Goal: Information Seeking & Learning: Compare options

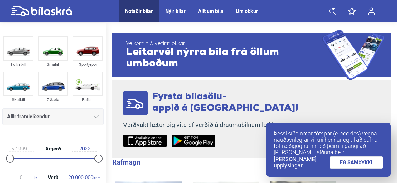
scroll to position [104, 0]
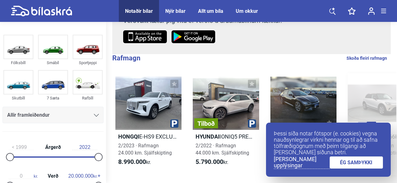
click at [361, 163] on link "ÉG SAMÞYKKI" at bounding box center [357, 162] width 54 height 12
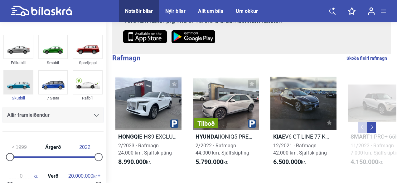
click at [20, 86] on img at bounding box center [18, 82] width 29 height 23
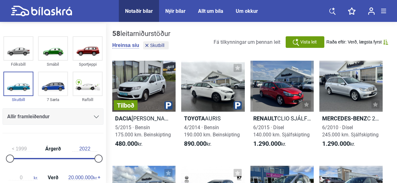
scroll to position [104, 0]
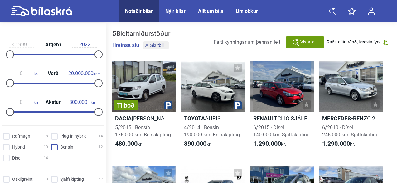
click at [53, 148] on input "Bensín 12" at bounding box center [78, 147] width 52 height 7
checkbox input "true"
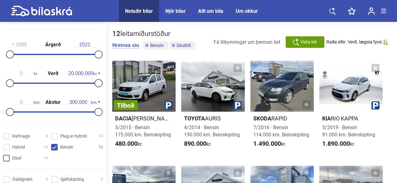
click at [5, 159] on input "Dísel 14" at bounding box center [26, 158] width 45 height 7
checkbox input "true"
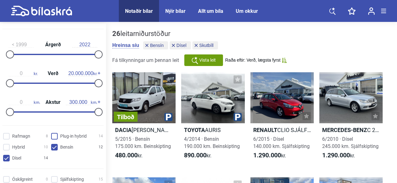
click at [52, 139] on hybrid "Plug-in hybrid 14" at bounding box center [78, 136] width 52 height 7
checkbox hybrid "true"
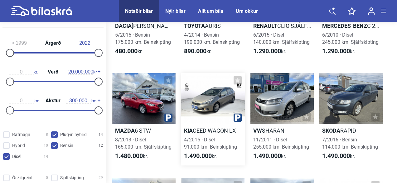
click at [197, 104] on div at bounding box center [212, 98] width 63 height 51
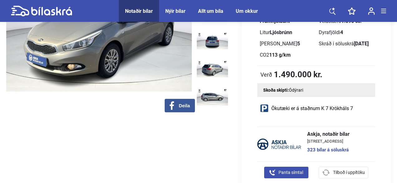
scroll to position [208, 0]
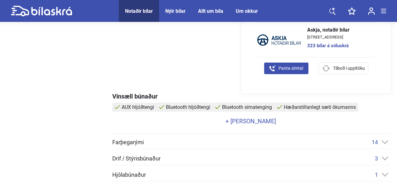
click at [242, 120] on link "+ Sjá meira" at bounding box center [250, 121] width 277 height 6
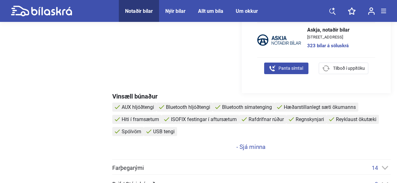
scroll to position [312, 0]
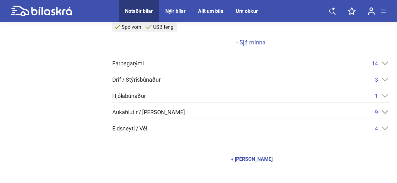
click at [177, 66] on div "Farþegarými 14" at bounding box center [251, 63] width 279 height 7
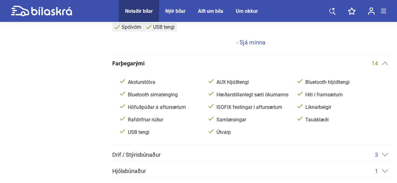
click at [178, 66] on div "Farþegarými 14" at bounding box center [251, 63] width 279 height 7
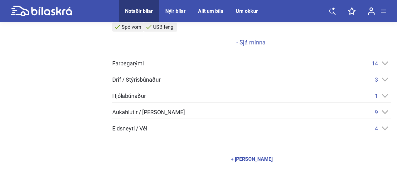
click at [160, 83] on div "Drif / Stýrisbúnaður 3 2 öxlar ABS hemlakerfi Spólvörn" at bounding box center [251, 81] width 279 height 10
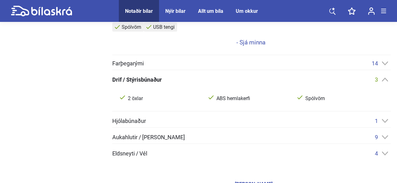
click at [173, 114] on div "Farþegarými 14 Aksturstölva AUX hljóðtengi Bluetooth hljóðtengi Bluetooth símat…" at bounding box center [251, 108] width 279 height 96
click at [147, 125] on div "Hjólabúnaður 1 Álfelgur" at bounding box center [251, 122] width 279 height 10
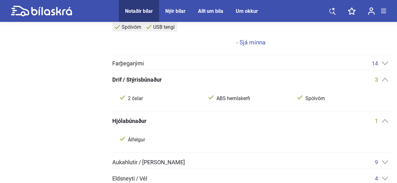
click at [136, 160] on span "Aukahlutir / Annar búnaður" at bounding box center [148, 162] width 73 height 6
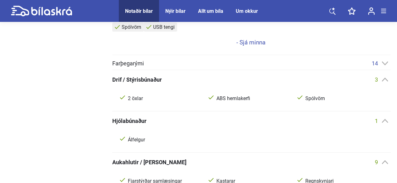
scroll to position [416, 0]
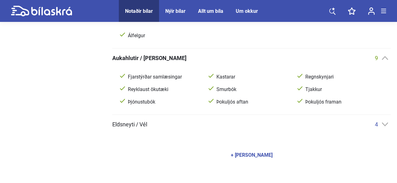
click at [161, 126] on div "Eldsneyti / Vél 4" at bounding box center [251, 124] width 279 height 7
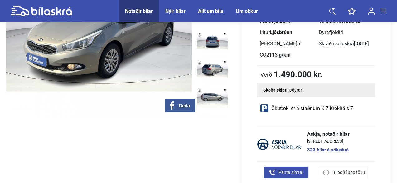
scroll to position [0, 0]
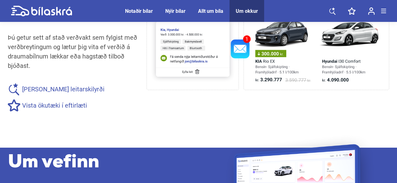
scroll to position [624, 0]
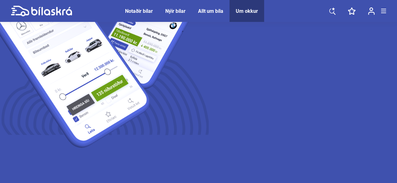
scroll to position [0, 0]
